Goal: Task Accomplishment & Management: Use online tool/utility

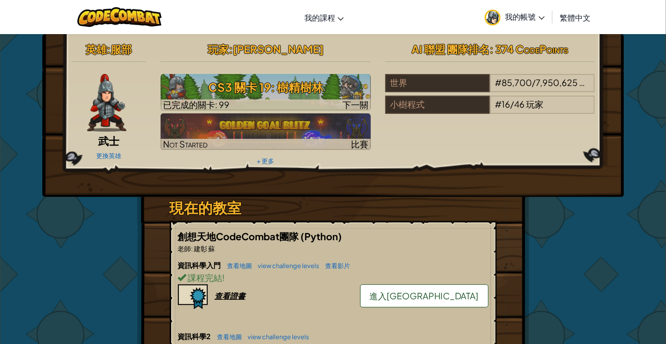
click at [316, 100] on div at bounding box center [266, 105] width 210 height 11
select select "zh-HANT"
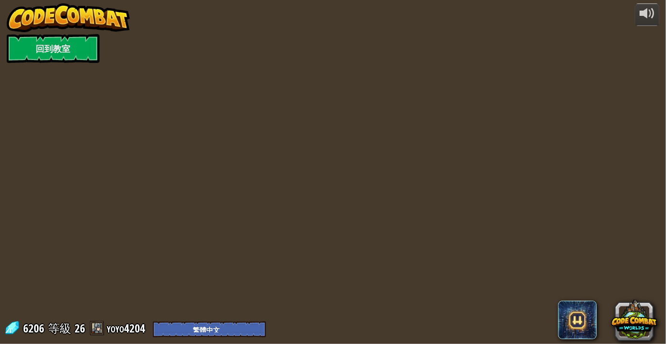
select select "zh-HANT"
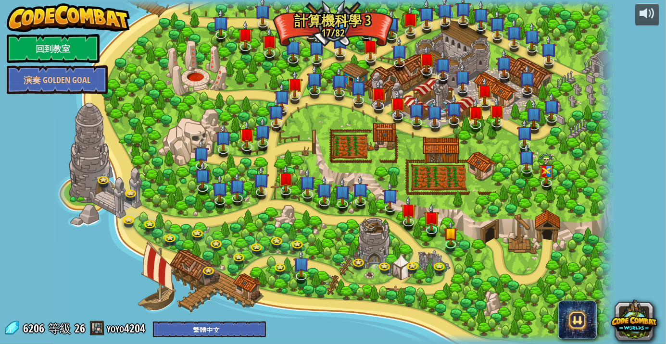
select select "zh-HANT"
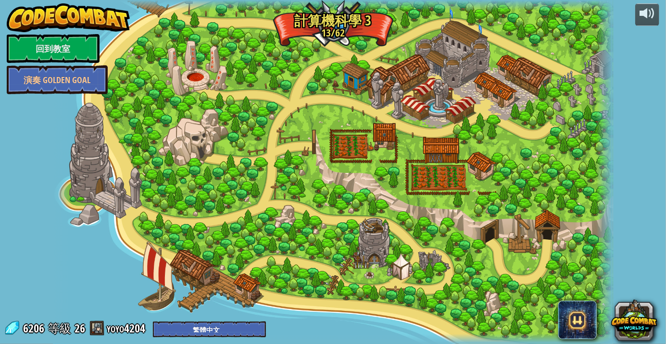
select select "zh-HANT"
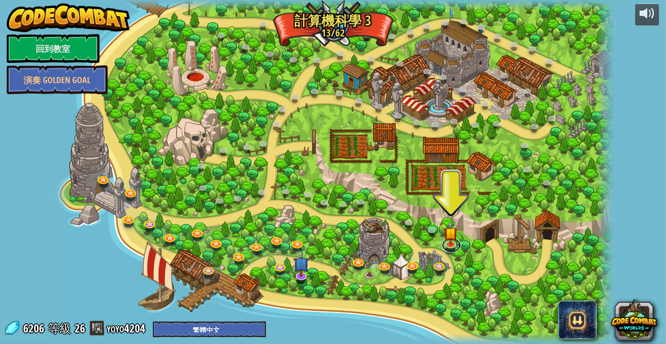
click at [447, 251] on link at bounding box center [451, 245] width 19 height 14
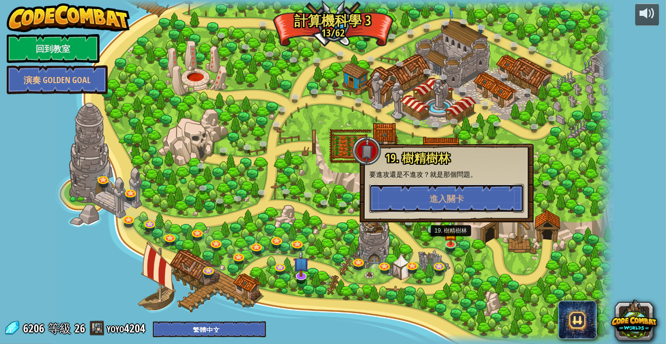
click at [474, 206] on button "進入關卡" at bounding box center [446, 198] width 155 height 29
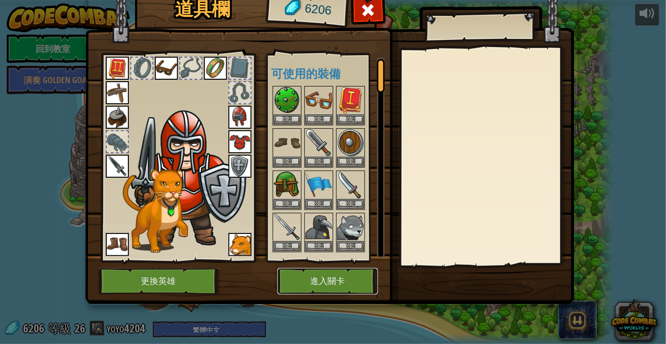
click at [353, 292] on button "進入關卡" at bounding box center [327, 281] width 100 height 26
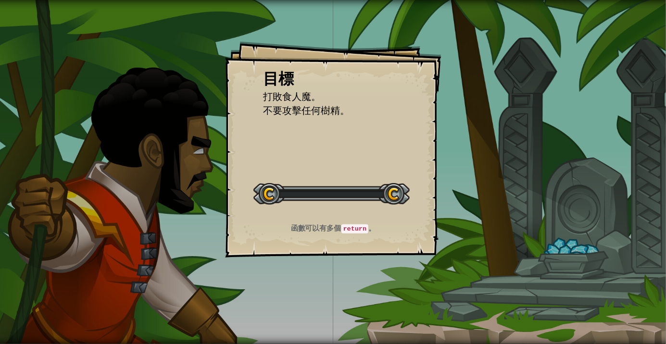
click at [330, 274] on div "目標 打敗食人魔。 不要攻擊任何樹精。 開始戰役 從伺服器載入失敗 您將需要訂閱來開啟這關。 訂閱 您需要加入一個課程來遊玩此關卡。 回到我的課程 詢問您的老…" at bounding box center [333, 172] width 666 height 344
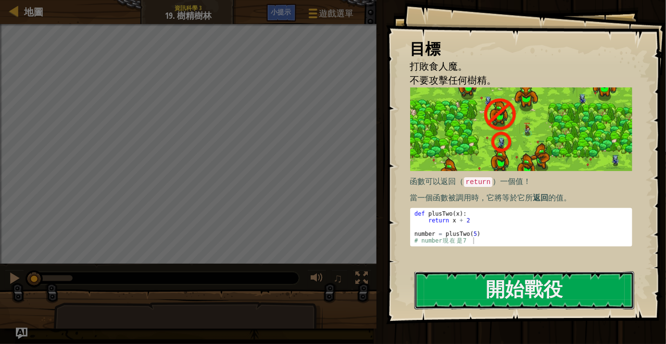
click at [585, 293] on button "開始戰役" at bounding box center [524, 291] width 220 height 38
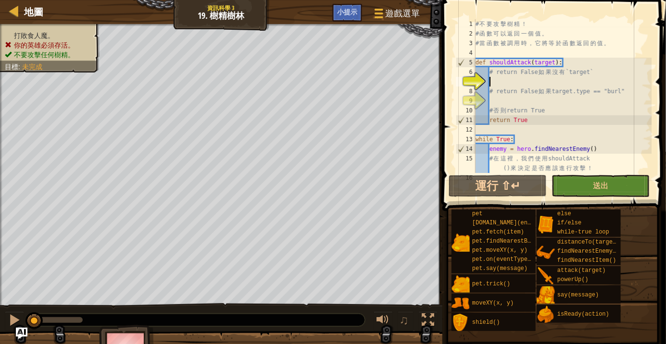
scroll to position [4, 0]
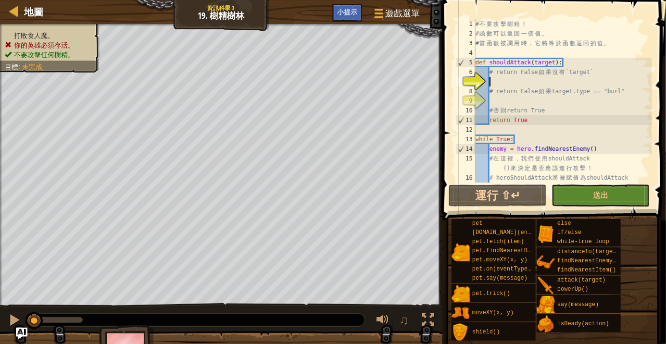
click at [606, 192] on span "送出" at bounding box center [600, 195] width 15 height 11
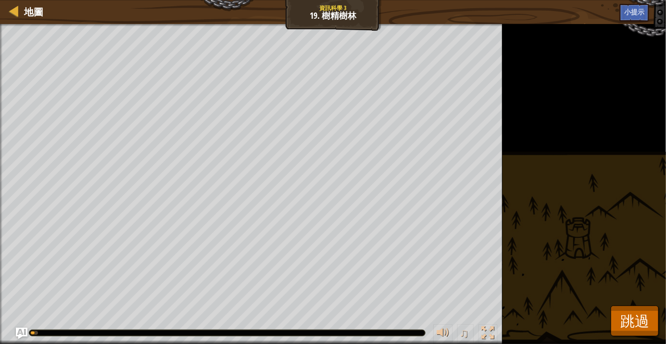
click at [652, 329] on button "跳過" at bounding box center [635, 321] width 48 height 31
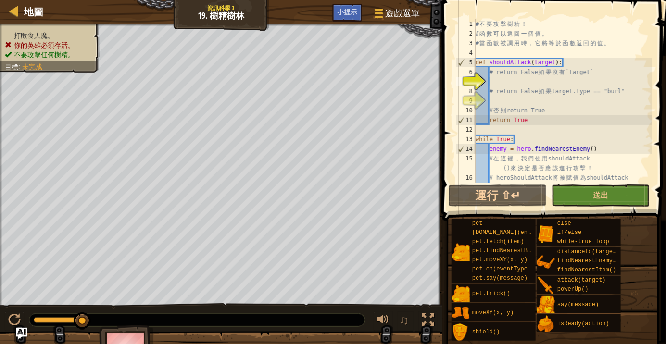
click at [606, 101] on div "# 不 要 攻 擊 樹 精 ！ # 函 數 可 以 返 回 一 個 值 。 # 當 函 數 被 調 用 時 ， 它 將 等 於 函 數 返 回 的 值 。 d…" at bounding box center [563, 115] width 178 height 192
click at [597, 81] on div "# 不 要 攻 擊 樹 精 ！ # 函 數 可 以 返 回 一 個 值 。 # 當 函 數 被 調 用 時 ， 它 將 等 於 函 數 返 回 的 值 。 d…" at bounding box center [563, 115] width 178 height 192
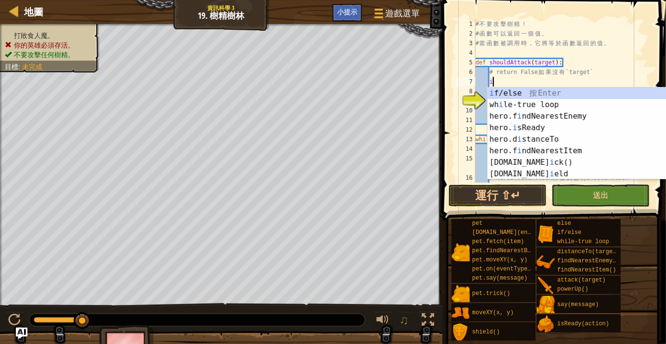
click at [565, 92] on div "i f/else 按 Enter wh i le-true loop 按 Enter hero.f i ndNearestEnemy 按 Enter hero…" at bounding box center [579, 145] width 182 height 115
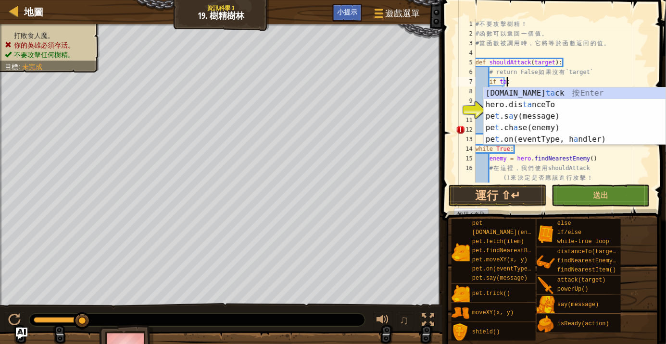
scroll to position [4, 2]
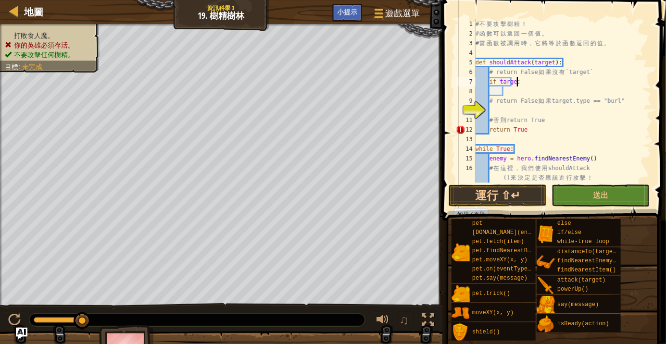
type textarea "if target:"
click at [516, 96] on div "# 不 要 攻 擊 樹 精 ！ # 函 數 可 以 返 回 一 個 值 。 # 當 函 數 被 調 用 時 ， 它 將 等 於 函 數 返 回 的 值 。 d…" at bounding box center [563, 115] width 178 height 192
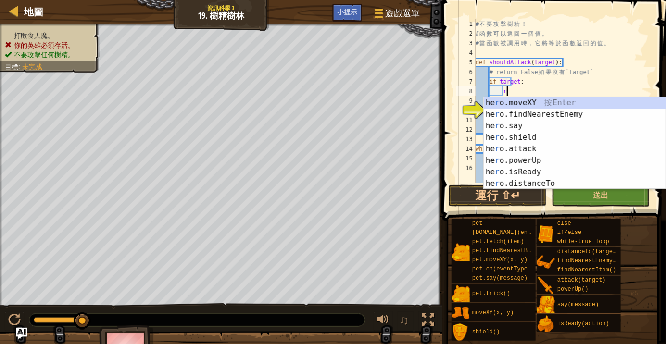
click at [625, 69] on div "# 不 要 攻 擊 樹 精 ！ # 函 數 可 以 返 回 一 個 值 。 # 當 函 數 被 調 用 時 ， 它 將 等 於 函 數 返 回 的 值 。 d…" at bounding box center [563, 115] width 178 height 192
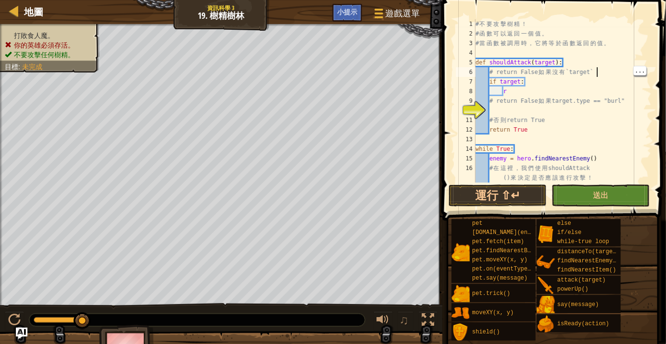
scroll to position [4, 9]
click at [528, 131] on div "# 不 要 攻 擊 樹 精 ！ # 函 數 可 以 返 回 一 個 值 。 # 當 函 數 被 調 用 時 ， 它 將 等 於 函 數 返 回 的 值 。 d…" at bounding box center [563, 115] width 178 height 192
type textarea "return True"
click at [514, 136] on div "# 不 要 攻 擊 樹 精 ！ # 函 數 可 以 返 回 一 個 值 。 # 當 函 數 被 調 用 時 ， 它 將 等 於 函 數 返 回 的 值 。 d…" at bounding box center [563, 115] width 178 height 192
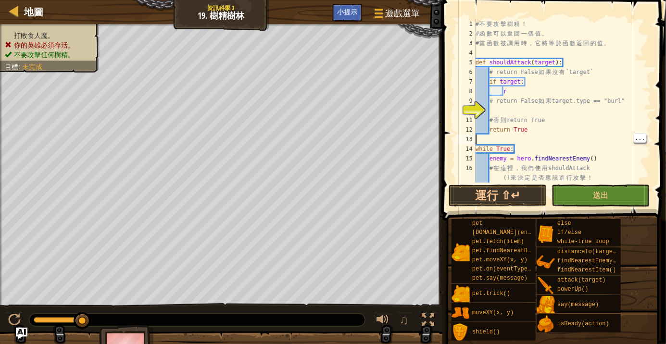
click at [513, 126] on div "# 不 要 攻 擊 樹 精 ！ # 函 數 可 以 返 回 一 個 值 。 # 當 函 數 被 調 用 時 ， 它 將 等 於 函 數 返 回 的 值 。 d…" at bounding box center [563, 115] width 178 height 192
type textarea "return True"
click at [505, 135] on div "# 不 要 攻 擊 樹 精 ！ # 函 數 可 以 返 回 一 個 值 。 # 當 函 數 被 調 用 時 ， 它 將 等 於 函 數 返 回 的 值 。 d…" at bounding box center [563, 115] width 178 height 192
click at [545, 96] on div "# 不 要 攻 擊 樹 精 ！ # 函 數 可 以 返 回 一 個 值 。 # 當 函 數 被 調 用 時 ， 它 將 等 於 函 數 返 回 的 值 。 d…" at bounding box center [563, 115] width 178 height 192
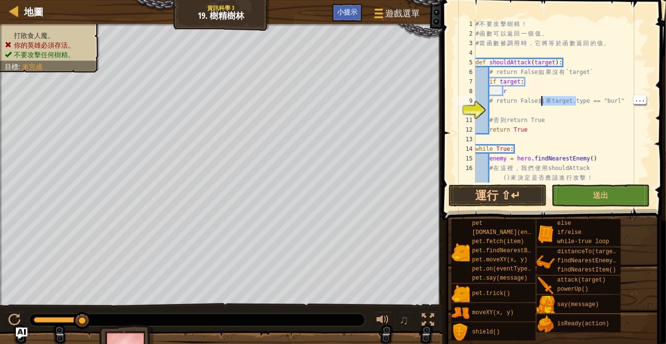
click at [555, 88] on div "# 不 要 攻 擊 樹 精 ！ # 函 數 可 以 返 回 一 個 值 。 # 當 函 數 被 調 用 時 ， 它 將 等 於 函 數 返 回 的 值 。 d…" at bounding box center [563, 115] width 178 height 192
type textarea "r"
click at [533, 123] on div "# 不 要 攻 擊 樹 精 ！ # 函 數 可 以 返 回 一 個 值 。 # 當 函 數 被 調 用 時 ， 它 將 等 於 函 數 返 回 的 值 。 d…" at bounding box center [563, 115] width 178 height 192
type textarea "# 否則 return True"
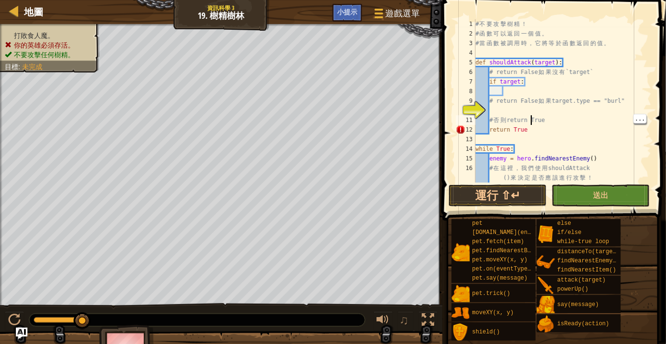
scroll to position [4, 4]
click at [521, 119] on div "# 不 要 攻 擊 樹 精 ！ # 函 數 可 以 返 回 一 個 值 。 # 當 函 數 被 調 用 時 ， 它 將 等 於 函 數 返 回 的 值 。 d…" at bounding box center [563, 115] width 178 height 192
click at [514, 93] on div "# 不 要 攻 擊 樹 精 ！ # 函 數 可 以 返 回 一 個 值 。 # 當 函 數 被 調 用 時 ， 它 將 等 於 函 數 返 回 的 值 。 d…" at bounding box center [563, 115] width 178 height 192
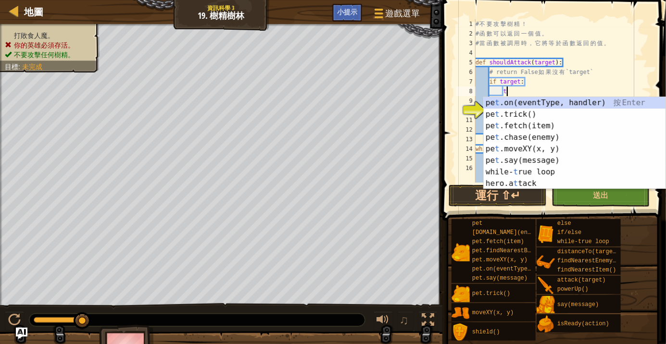
click at [594, 68] on div "# 不 要 攻 擊 樹 精 ！ # 函 數 可 以 返 回 一 個 值 。 # 當 函 數 被 調 用 時 ， 它 將 等 於 函 數 返 回 的 值 。 d…" at bounding box center [563, 115] width 178 height 192
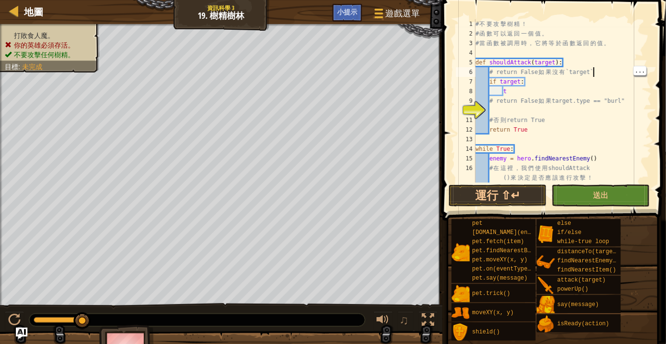
click at [536, 92] on div "# 不 要 攻 擊 樹 精 ！ # 函 數 可 以 返 回 一 個 值 。 # 當 函 數 被 調 用 時 ， 它 將 等 於 函 數 返 回 的 值 。 d…" at bounding box center [563, 115] width 178 height 192
type textarea "t"
type textarea "return True"
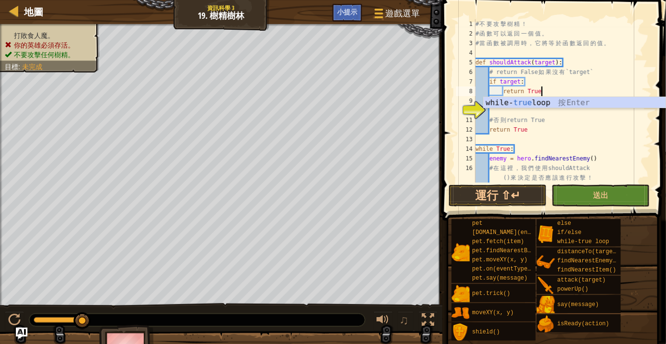
click at [622, 136] on div "# 不 要 攻 擊 樹 精 ！ # 函 數 可 以 返 回 一 個 值 。 # 當 函 數 被 調 用 時 ， 它 將 等 於 函 數 返 回 的 值 。 d…" at bounding box center [563, 115] width 178 height 192
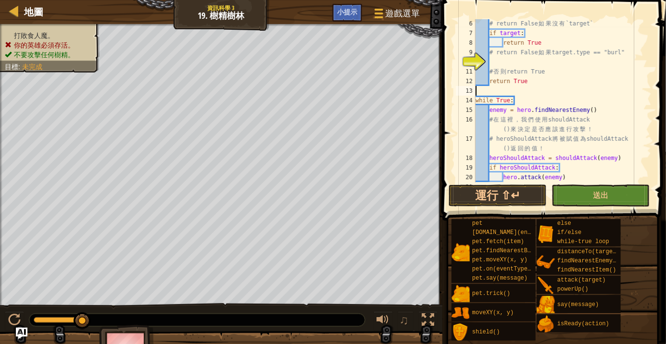
scroll to position [0, 0]
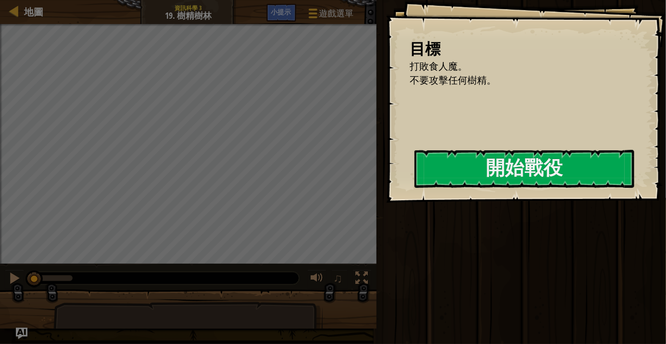
click at [496, 188] on div "開始戰役" at bounding box center [524, 169] width 220 height 38
click at [557, 157] on button "開始戰役" at bounding box center [524, 169] width 220 height 38
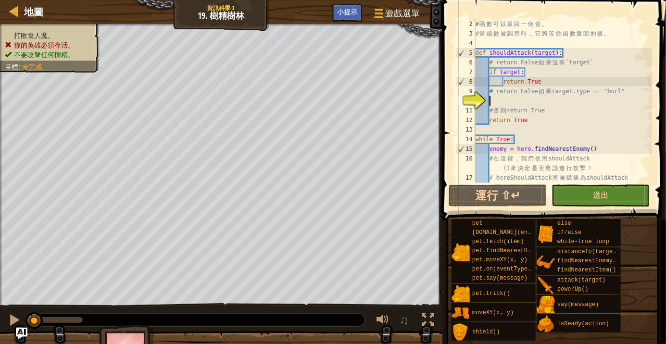
scroll to position [10, 0]
type textarea "e"
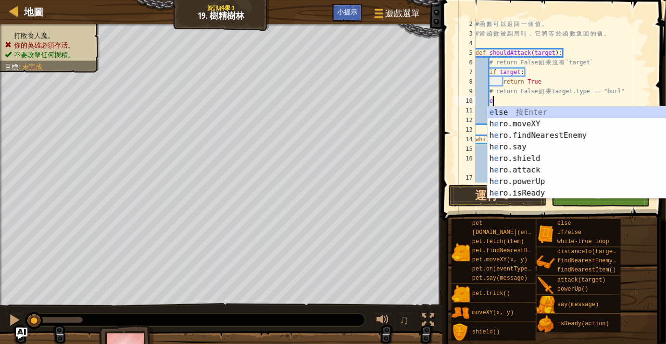
click at [561, 111] on div "e lse 按 Enter h e ro.moveXY 按 Enter h e ro.findNearestEnemy 按 Enter h e ro.say …" at bounding box center [579, 164] width 182 height 115
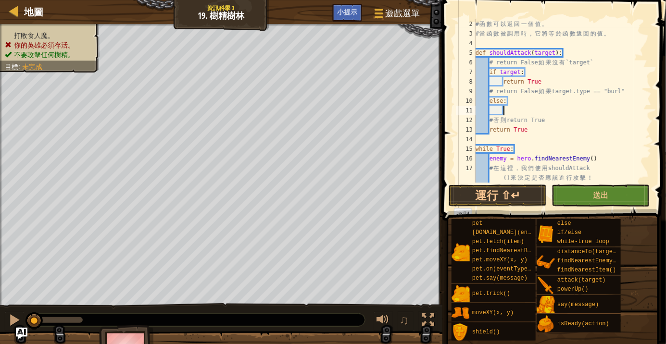
scroll to position [4, 1]
click at [602, 123] on div "# 函 數 可 以 返 回 一 個 值 。 # 當 函 數 被 調 用 時 ， 它 將 等 於 函 數 返 回 的 值 。 def shouldAttack …" at bounding box center [563, 115] width 178 height 192
type textarea "# 否則 return True"
click at [15, 13] on div at bounding box center [15, 11] width 12 height 12
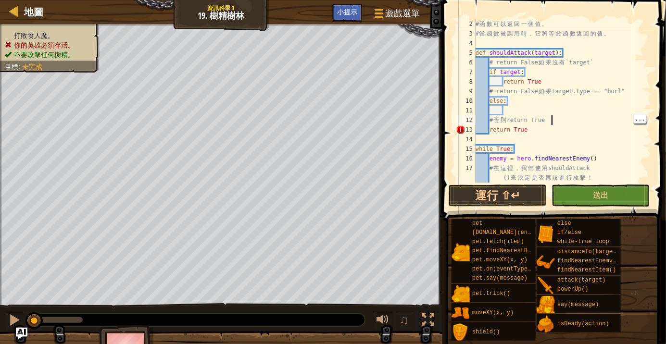
select select "zh-HANT"
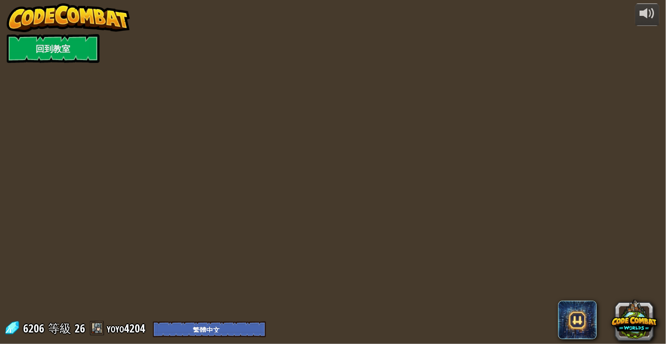
select select "zh-HANT"
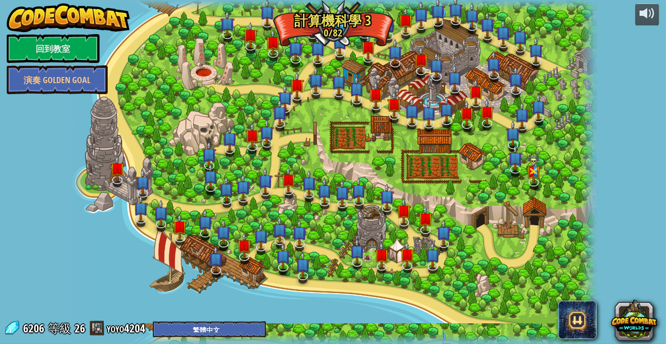
select select "zh-HANT"
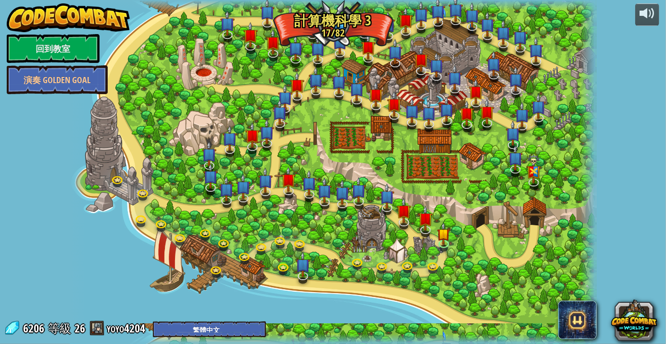
select select "zh-HANT"
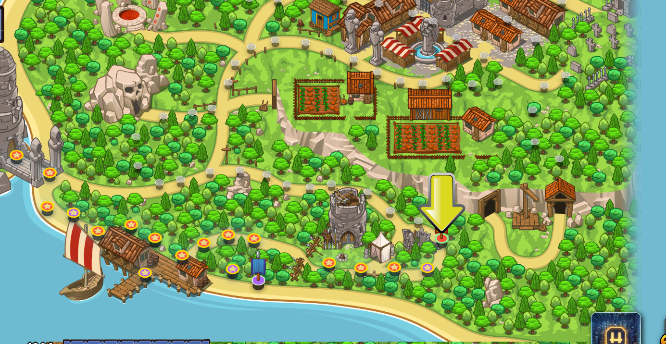
click at [426, 269] on link at bounding box center [433, 267] width 19 height 14
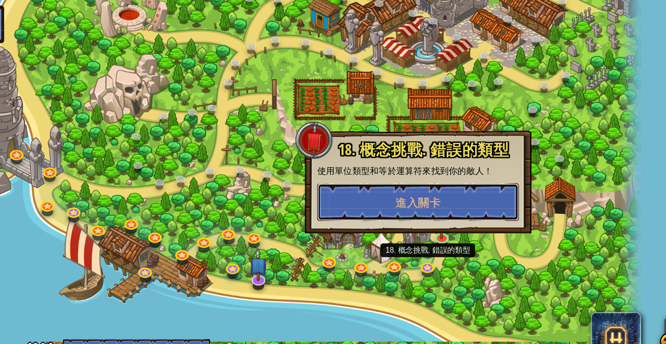
click at [398, 218] on button "進入關卡" at bounding box center [425, 216] width 155 height 29
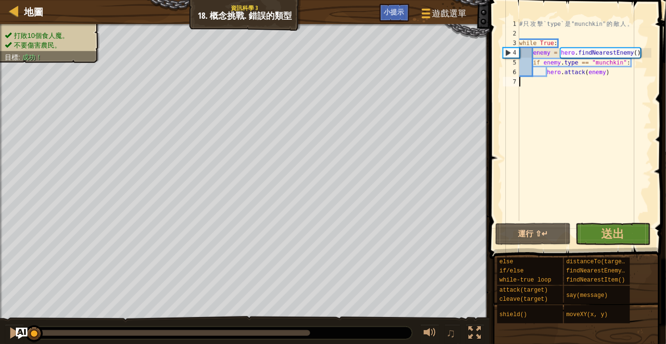
click at [549, 106] on div "# 只 攻 擊 `type` 是 "munchkin" 的 敵 人 。 while True : enemy = hero . findNearestEnem…" at bounding box center [584, 129] width 134 height 221
click at [19, 16] on div at bounding box center [15, 11] width 12 height 12
select select "zh-HANT"
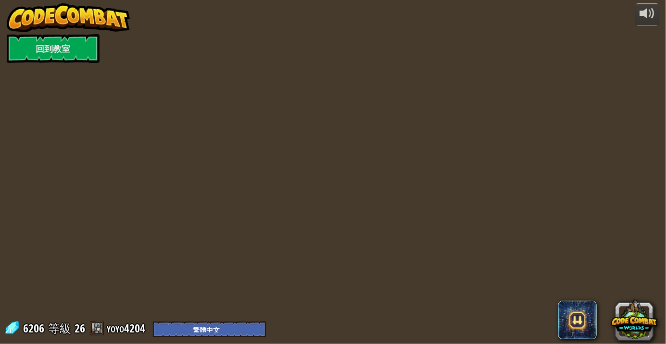
select select "zh-HANT"
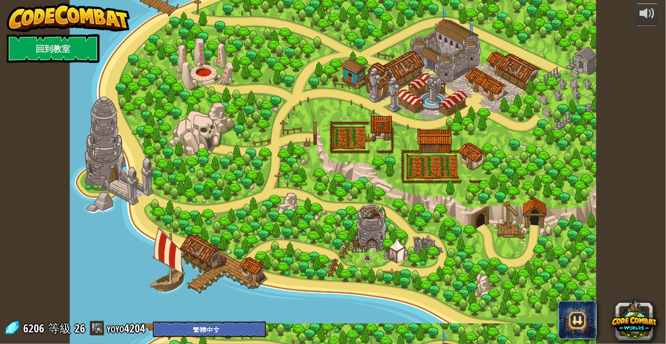
select select "zh-HANT"
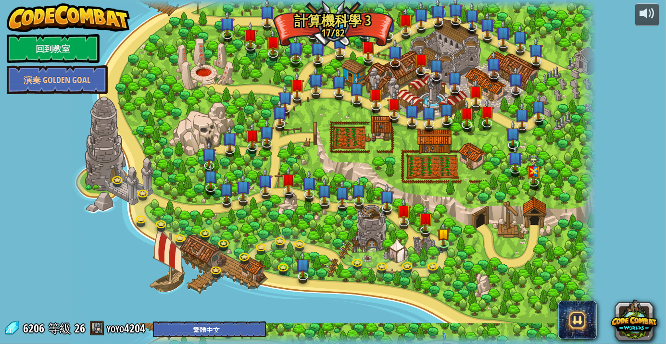
select select "zh-HANT"
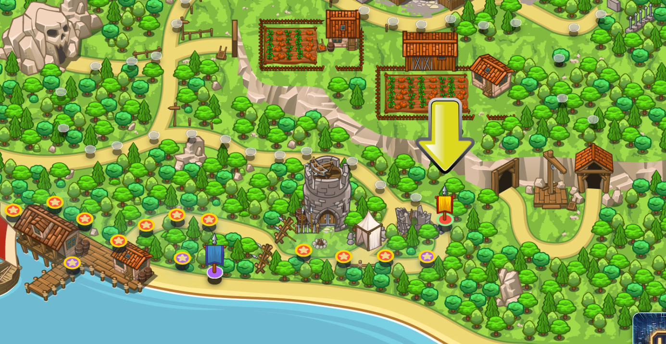
click at [439, 243] on img at bounding box center [443, 234] width 13 height 23
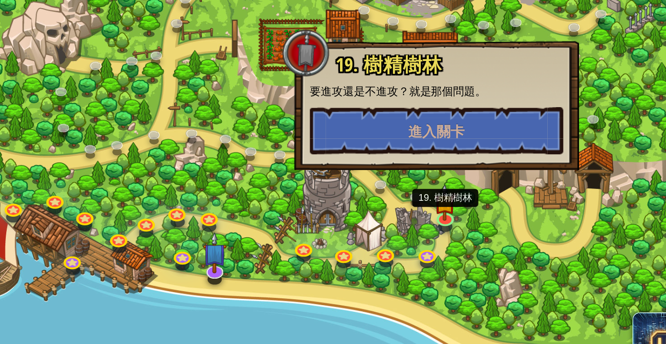
click at [399, 188] on button "進入關卡" at bounding box center [438, 189] width 155 height 29
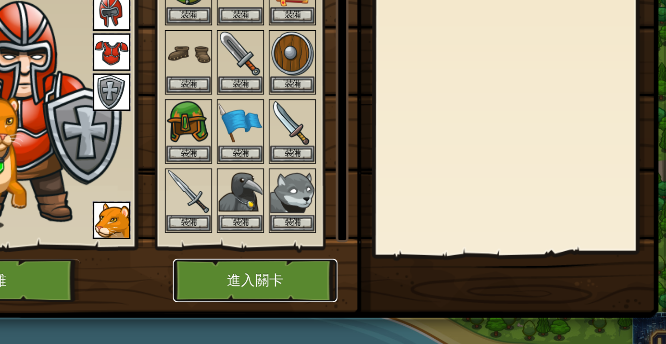
click at [322, 281] on button "進入關卡" at bounding box center [327, 281] width 100 height 26
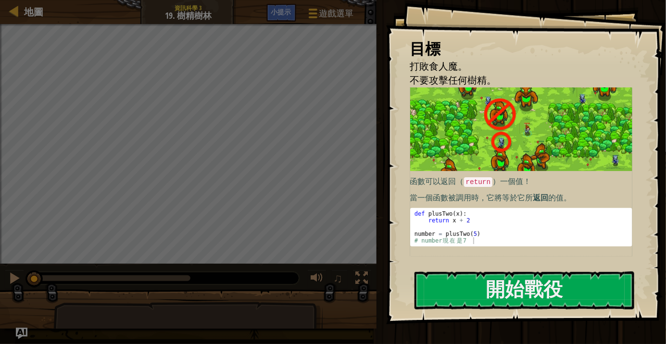
click at [513, 257] on div "函數可以返回（ return ）一個值！ 當一個函數被調用時，它將等於它所 返回 的值。 1 2 3 4 5 def plusTwo ( x ) : retu…" at bounding box center [521, 172] width 222 height 169
click at [519, 288] on button "開始戰役" at bounding box center [524, 291] width 220 height 38
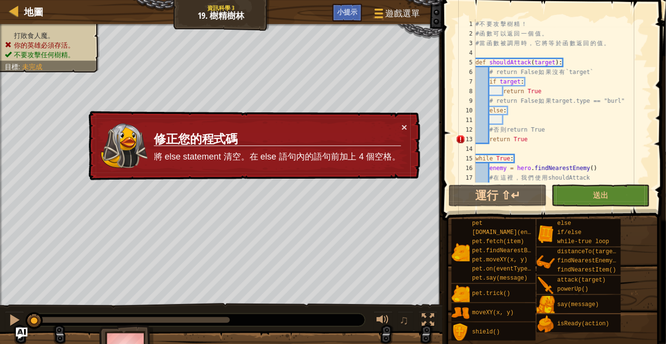
click at [507, 84] on div "# 不 要 攻 擊 樹 精 ！ # 函 數 可 以 返 回 一 個 值 。 # 當 函 數 被 調 用 時 ， 它 將 等 於 函 數 返 回 的 值 。 d…" at bounding box center [563, 115] width 178 height 192
click at [515, 82] on div "# 不 要 攻 擊 樹 精 ！ # 函 數 可 以 返 回 一 個 值 。 # 當 函 數 被 調 用 時 ， 它 將 等 於 函 數 返 回 的 值 。 d…" at bounding box center [563, 115] width 178 height 192
click at [519, 86] on div "# 不 要 攻 擊 樹 精 ！ # 函 數 可 以 返 回 一 個 值 。 # 當 函 數 被 調 用 時 ， 它 將 等 於 函 數 返 回 的 值 。 d…" at bounding box center [563, 115] width 178 height 192
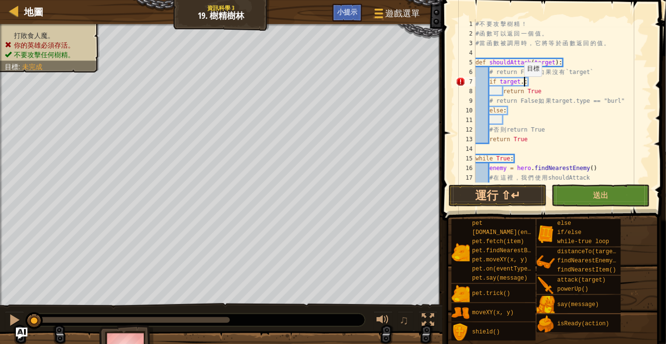
click at [590, 104] on div "# 不 要 攻 擊 樹 精 ！ # 函 數 可 以 返 回 一 個 值 。 # 當 函 數 被 調 用 時 ， 它 將 等 於 函 數 返 回 的 值 。 d…" at bounding box center [563, 115] width 178 height 192
click at [588, 103] on div "# 不 要 攻 擊 樹 精 ！ # 函 數 可 以 返 回 一 個 值 。 # 當 函 數 被 調 用 時 ， 它 將 等 於 函 數 返 回 的 值 。 d…" at bounding box center [563, 115] width 178 height 192
click at [584, 105] on div "# 不 要 攻 擊 樹 精 ！ # 函 數 可 以 返 回 一 個 值 。 # 當 函 數 被 調 用 時 ， 它 將 等 於 函 數 返 回 的 值 。 d…" at bounding box center [563, 115] width 178 height 192
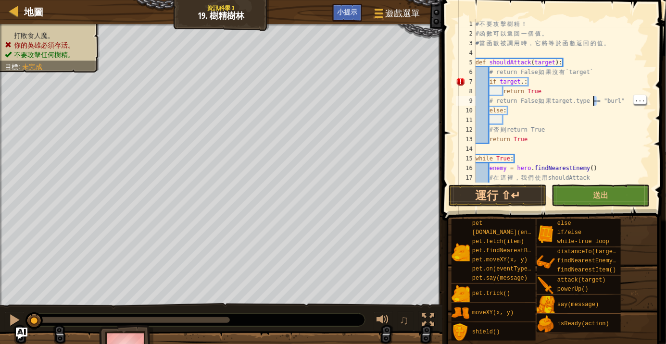
click at [577, 99] on div "# 不 要 攻 擊 樹 精 ！ # 函 數 可 以 返 回 一 個 值 。 # 當 函 數 被 調 用 時 ， 它 將 等 於 函 數 返 回 的 值 。 d…" at bounding box center [563, 115] width 178 height 192
click at [585, 135] on div "# 不 要 攻 擊 樹 精 ！ # 函 數 可 以 返 回 一 個 值 。 # 當 函 數 被 調 用 時 ， 它 將 等 於 函 數 返 回 的 值 。 d…" at bounding box center [563, 115] width 178 height 192
click at [585, 102] on div "# 不 要 攻 擊 樹 精 ！ # 函 數 可 以 返 回 一 個 值 。 # 當 函 數 被 調 用 時 ， 它 將 等 於 函 數 返 回 的 值 。 d…" at bounding box center [563, 115] width 178 height 192
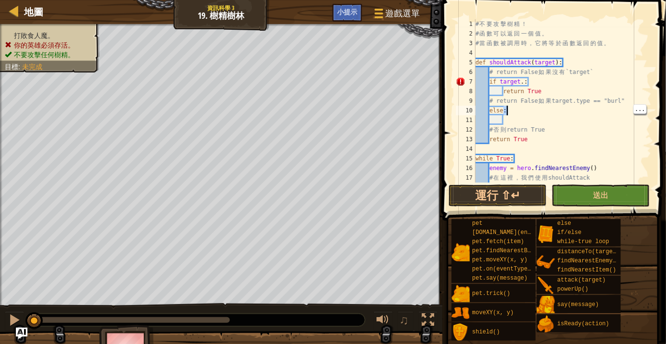
click at [585, 132] on div "# 不 要 攻 擊 樹 精 ！ # 函 數 可 以 返 回 一 個 值 。 # 當 函 數 被 調 用 時 ， 它 將 等 於 函 數 返 回 的 值 。 d…" at bounding box center [563, 115] width 178 height 192
click at [568, 100] on div "# 不 要 攻 擊 樹 精 ！ # 函 數 可 以 返 回 一 個 值 。 # 當 函 數 被 調 用 時 ， 它 將 等 於 函 數 返 回 的 值 。 d…" at bounding box center [563, 115] width 178 height 192
type textarea "# return False 如果target.type == "burl""
click at [558, 100] on div "# 不 要 攻 擊 樹 精 ！ # 函 數 可 以 返 回 一 個 值 。 # 當 函 數 被 調 用 時 ， 它 將 等 於 函 數 返 回 的 值 。 d…" at bounding box center [563, 115] width 178 height 192
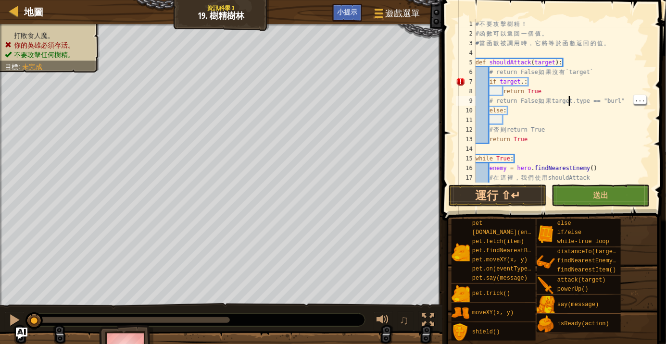
scroll to position [4, 6]
click at [574, 123] on div "# 不 要 攻 擊 樹 精 ！ # 函 數 可 以 返 回 一 個 值 。 # 當 函 數 被 調 用 時 ， 它 將 等 於 函 數 返 回 的 值 。 d…" at bounding box center [563, 115] width 178 height 192
click at [561, 103] on div "# 不 要 攻 擊 樹 精 ！ # 函 數 可 以 返 回 一 個 值 。 # 當 函 數 被 調 用 時 ， 它 將 等 於 函 數 返 回 的 值 。 d…" at bounding box center [563, 115] width 178 height 192
click at [575, 101] on div "# 不 要 攻 擊 樹 精 ！ # 函 數 可 以 返 回 一 個 值 。 # 當 函 數 被 調 用 時 ， 它 將 等 於 函 數 返 回 的 值 。 d…" at bounding box center [563, 115] width 178 height 192
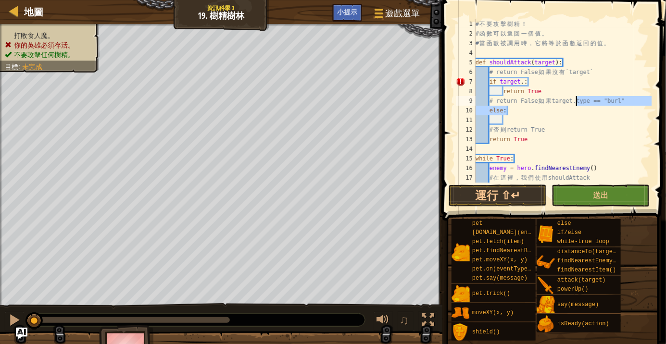
scroll to position [4, 2]
type textarea "if target.: return True"
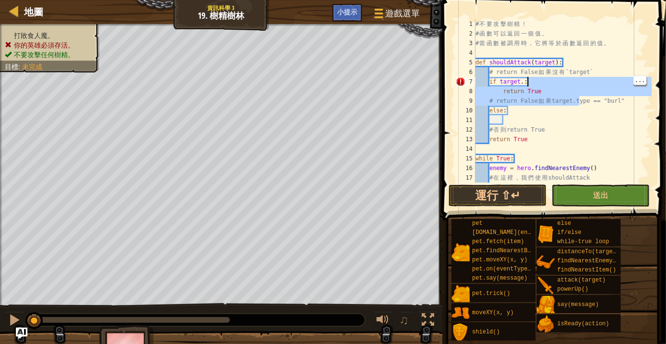
scroll to position [4, 5]
click at [579, 123] on div "# 不 要 攻 擊 樹 精 ！ # 函 數 可 以 返 回 一 個 值 。 # 當 函 數 被 調 用 時 ， 它 將 等 於 函 數 返 回 的 值 。 d…" at bounding box center [563, 115] width 178 height 192
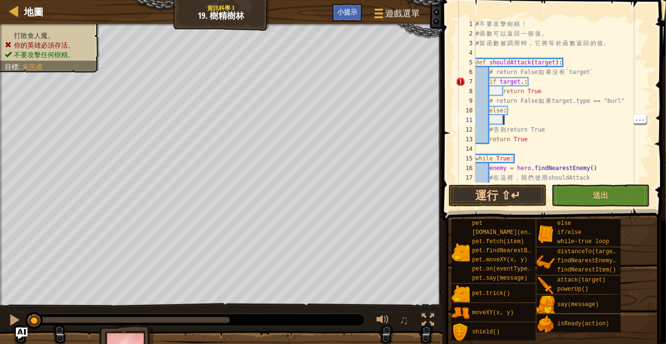
click at [568, 104] on div "# 不 要 攻 擊 樹 精 ！ # 函 數 可 以 返 回 一 個 值 。 # 當 函 數 被 調 用 時 ， 它 將 等 於 函 數 返 回 的 值 。 d…" at bounding box center [563, 115] width 178 height 192
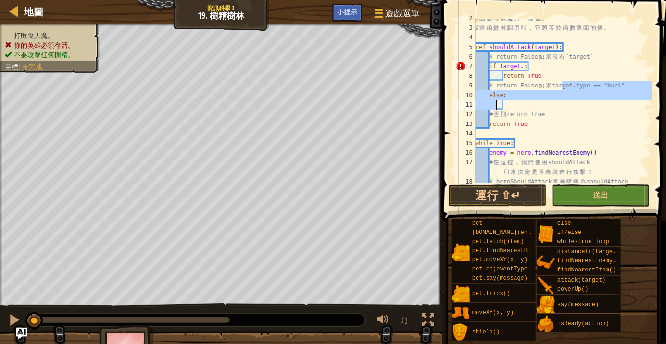
scroll to position [0, 0]
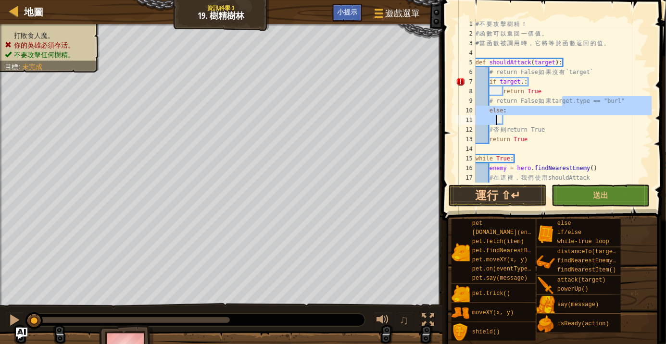
click at [601, 130] on div "# 不 要 攻 擊 樹 精 ！ # 函 數 可 以 返 回 一 個 值 。 # 當 函 數 被 調 用 時 ， 它 將 等 於 函 數 返 回 的 值 。 d…" at bounding box center [563, 115] width 178 height 192
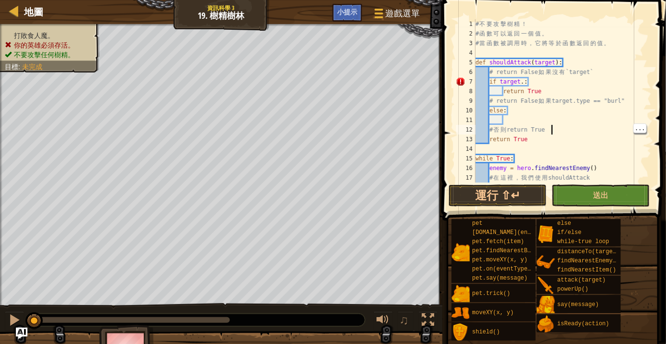
click at [524, 82] on div "# 不 要 攻 擊 樹 精 ！ # 函 數 可 以 返 回 一 個 值 。 # 當 函 數 被 調 用 時 ， 它 將 等 於 函 數 返 回 的 值 。 d…" at bounding box center [563, 115] width 178 height 192
click at [498, 325] on div "shield()" at bounding box center [503, 332] width 67 height 18
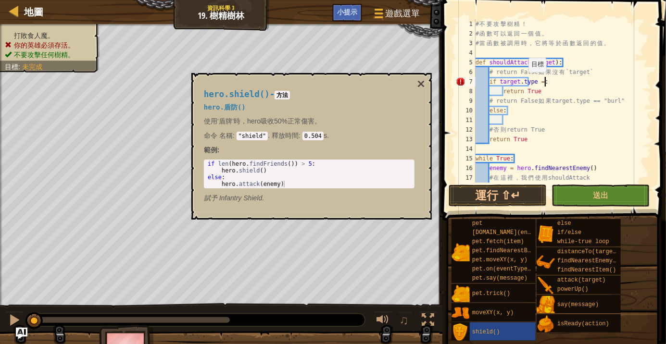
click at [419, 88] on button "×" at bounding box center [421, 83] width 8 height 13
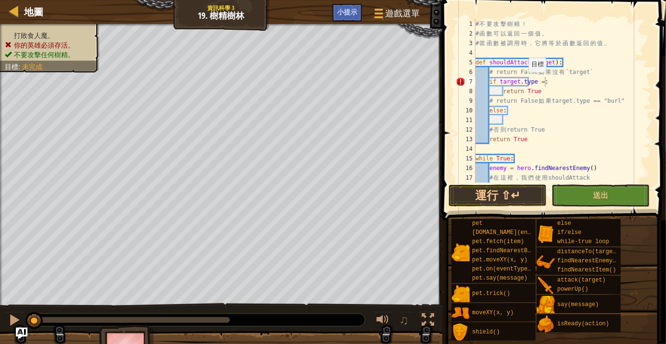
click at [563, 80] on div "# 不 要 攻 擊 樹 精 ！ # 函 數 可 以 返 回 一 個 值 。 # 當 函 數 被 調 用 時 ， 它 將 等 於 函 數 返 回 的 值 。 d…" at bounding box center [563, 115] width 178 height 192
click at [578, 97] on div "# 不 要 攻 擊 樹 精 ！ # 函 數 可 以 返 回 一 個 值 。 # 當 函 數 被 調 用 時 ， 它 將 等 於 函 數 返 回 的 值 。 d…" at bounding box center [563, 115] width 178 height 192
click at [558, 81] on div "# 不 要 攻 擊 樹 精 ！ # 函 數 可 以 返 回 一 個 值 。 # 當 函 數 被 調 用 時 ， 它 將 等 於 函 數 返 回 的 值 。 d…" at bounding box center [563, 115] width 178 height 192
click at [552, 84] on div "# 不 要 攻 擊 樹 精 ！ # 函 數 可 以 返 回 一 個 值 。 # 當 函 數 被 調 用 時 ， 它 將 等 於 函 數 返 回 的 值 。 d…" at bounding box center [563, 115] width 178 height 192
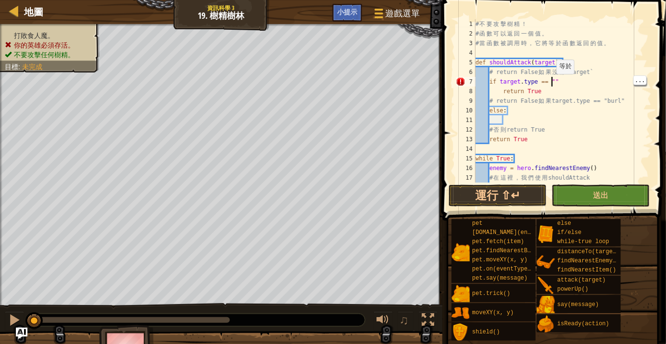
click at [555, 81] on div "# 不 要 攻 擊 樹 精 ！ # 函 數 可 以 返 回 一 個 值 。 # 當 函 數 被 調 用 時 ， 它 將 等 於 函 數 返 回 的 值 。 d…" at bounding box center [563, 115] width 178 height 192
click at [618, 66] on div "# 不 要 攻 擊 樹 精 ！ # 函 數 可 以 返 回 一 個 值 。 # 當 函 數 被 調 用 時 ， 它 將 等 於 函 數 返 回 的 值 。 d…" at bounding box center [563, 115] width 178 height 192
type textarea "def shouldAttack(target):"
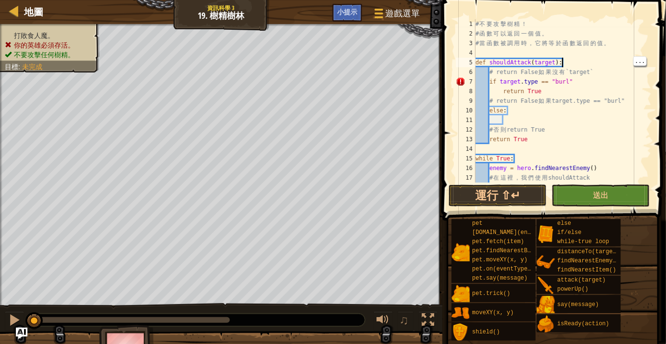
click at [533, 147] on div "# 不 要 攻 擊 樹 精 ！ # 函 數 可 以 返 回 一 個 值 。 # 當 函 數 被 調 用 時 ， 它 將 等 於 函 數 返 回 的 值 。 d…" at bounding box center [563, 115] width 178 height 192
click at [527, 139] on div "# 不 要 攻 擊 樹 精 ！ # 函 數 可 以 返 回 一 個 值 。 # 當 函 數 被 調 用 時 ， 它 將 等 於 函 數 返 回 的 值 。 d…" at bounding box center [563, 115] width 178 height 192
click at [627, 72] on div "# 不 要 攻 擊 樹 精 ！ # 函 數 可 以 返 回 一 個 值 。 # 當 函 數 被 調 用 時 ， 它 將 等 於 函 數 返 回 的 值 。 d…" at bounding box center [563, 115] width 178 height 192
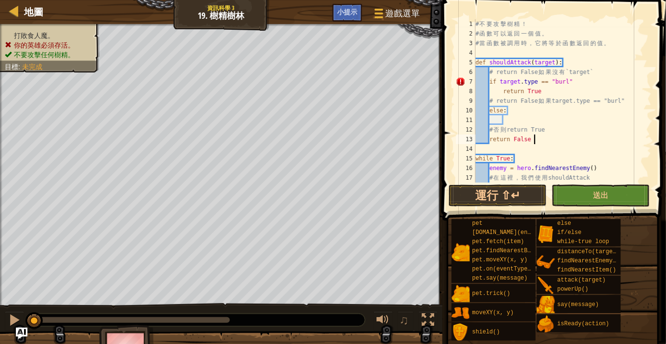
scroll to position [4, 9]
click at [488, 139] on div "# 不 要 攻 擊 樹 精 ！ # 函 數 可 以 返 回 一 個 值 。 # 當 函 數 被 調 用 時 ， 它 將 等 於 函 數 返 回 的 值 。 d…" at bounding box center [563, 115] width 178 height 192
type textarea "return False"
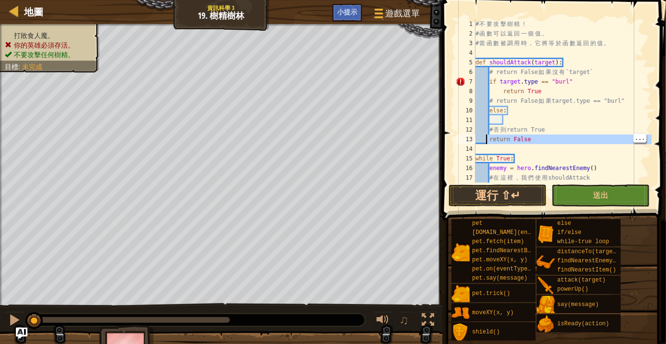
click at [492, 144] on div "# 不 要 攻 擊 樹 精 ！ # 函 數 可 以 返 回 一 個 值 。 # 當 函 數 被 調 用 時 ， 它 將 等 於 函 數 返 回 的 值 。 d…" at bounding box center [563, 115] width 178 height 192
click at [489, 141] on div "# 不 要 攻 擊 樹 精 ！ # 函 數 可 以 返 回 一 個 值 。 # 當 函 數 被 調 用 時 ， 它 將 等 於 函 數 返 回 的 值 。 d…" at bounding box center [563, 115] width 178 height 192
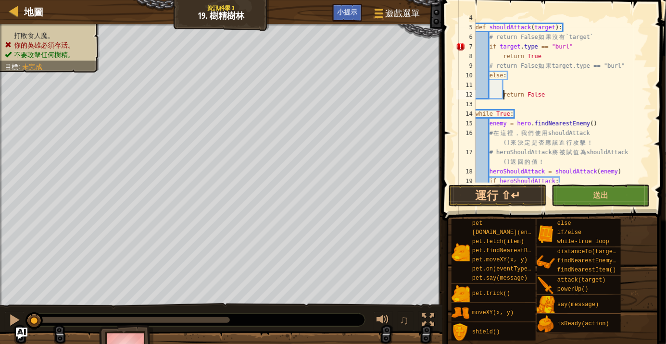
scroll to position [36, 0]
click at [514, 194] on button "運行 ⇧↵" at bounding box center [498, 196] width 98 height 22
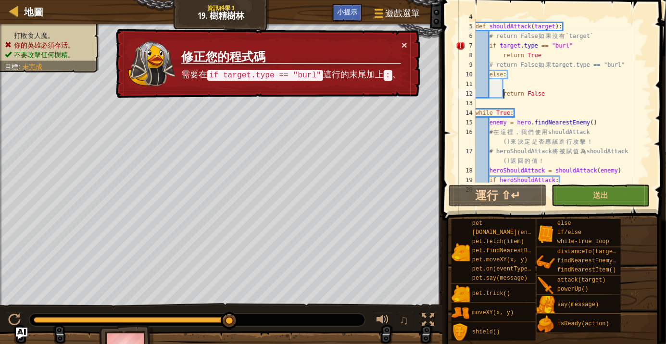
click at [592, 133] on div "def shouldAttack ( target ) : # return False 如 果 沒 有 `target` if target . type …" at bounding box center [563, 103] width 178 height 183
click at [582, 47] on div "def shouldAttack ( target ) : # return False 如 果 沒 有 `target` if target . type …" at bounding box center [563, 103] width 178 height 183
type textarea "if target.type == "burl":"
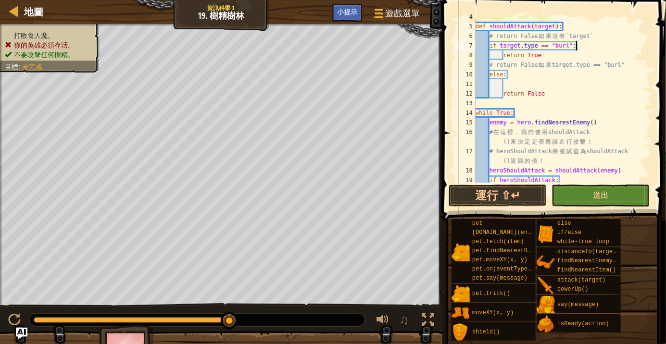
click at [622, 187] on button "送出" at bounding box center [601, 196] width 98 height 22
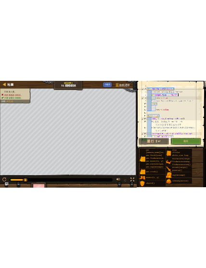
scroll to position [58, 0]
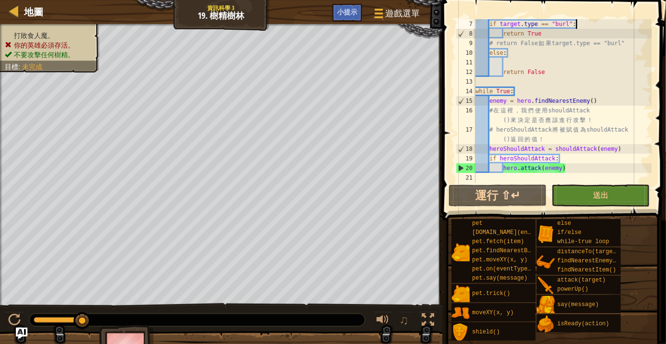
click at [618, 200] on button "送出" at bounding box center [601, 196] width 98 height 22
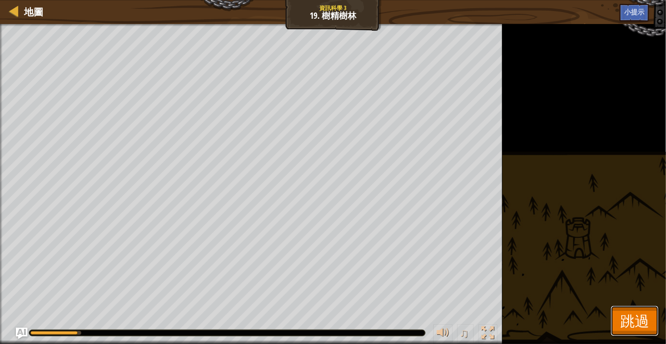
click at [633, 329] on span "跳過" at bounding box center [634, 321] width 29 height 20
